Goal: Information Seeking & Learning: Learn about a topic

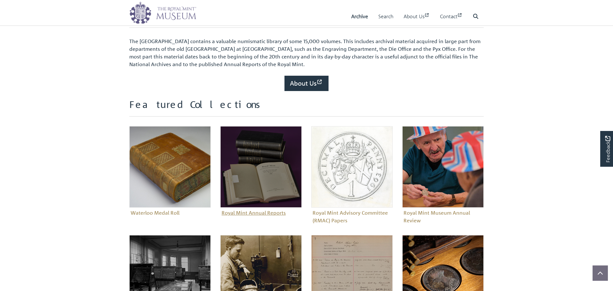
scroll to position [235, 0]
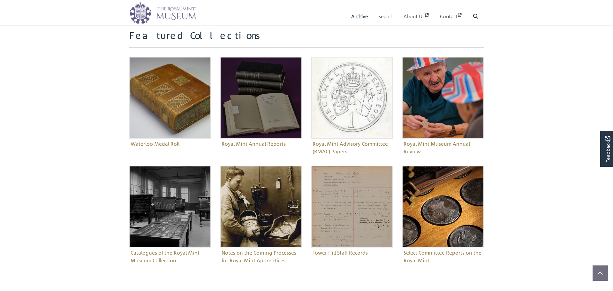
click at [248, 125] on img "Sub-collection" at bounding box center [260, 97] width 81 height 81
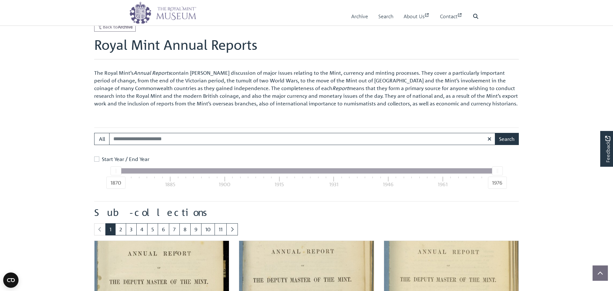
scroll to position [174, 0]
